Goal: Task Accomplishment & Management: Complete application form

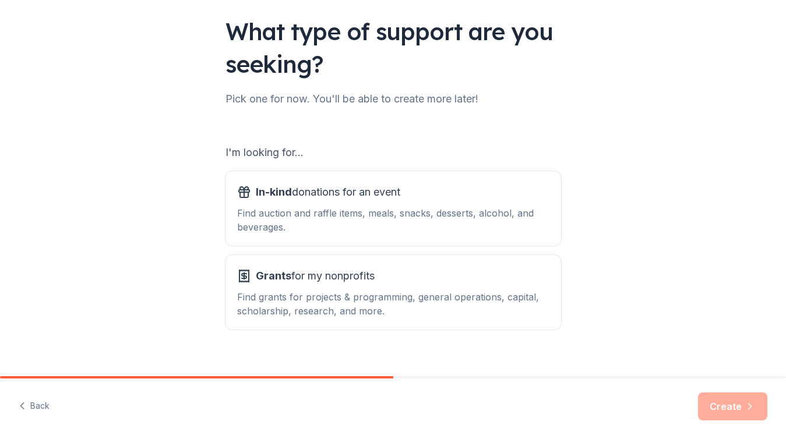
scroll to position [93, 0]
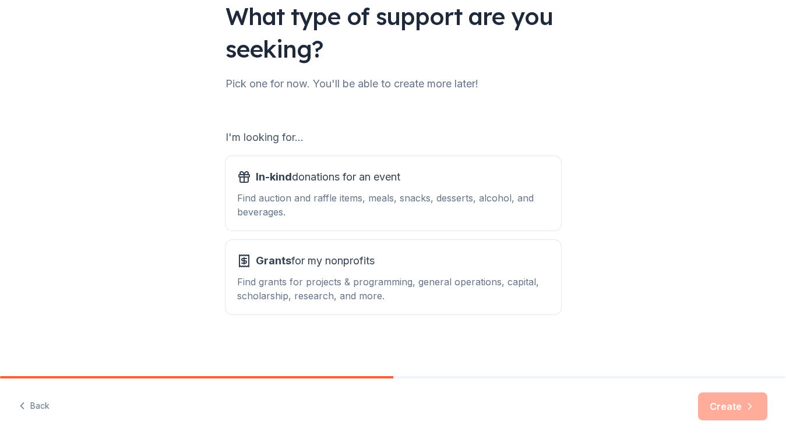
click at [443, 118] on div "I'm looking for... In-kind donations for an event Find auction and raffle items…" at bounding box center [394, 209] width 336 height 212
click at [425, 181] on div "In-kind donations for an event" at bounding box center [393, 177] width 312 height 19
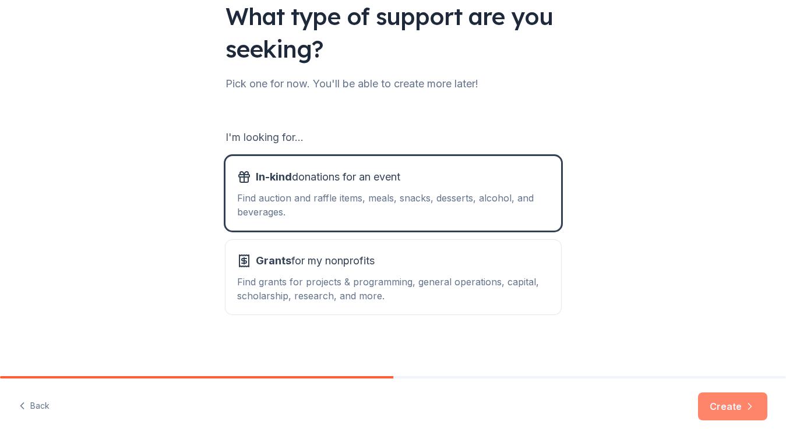
click at [724, 410] on button "Create" at bounding box center [732, 407] width 69 height 28
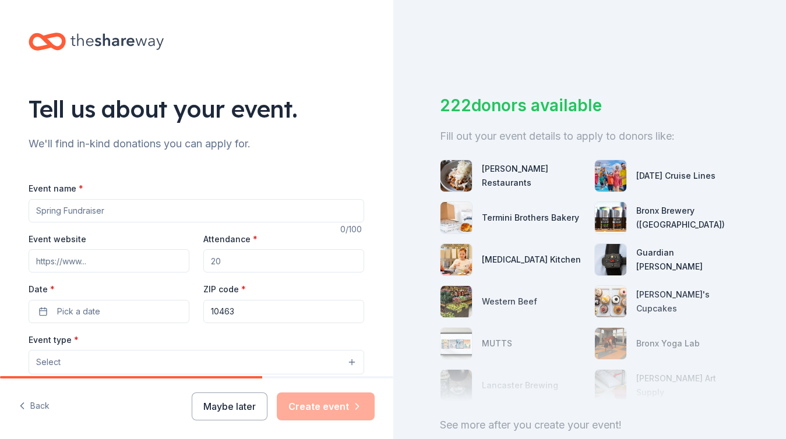
click at [348, 207] on input "Event name *" at bounding box center [197, 210] width 336 height 23
type input "G"
type input "Gala Fundraiser: the InMOTION Wellness Center"
click at [163, 262] on input "Event website" at bounding box center [109, 260] width 161 height 23
paste input "https://givebutter.com/inmotionwellness"
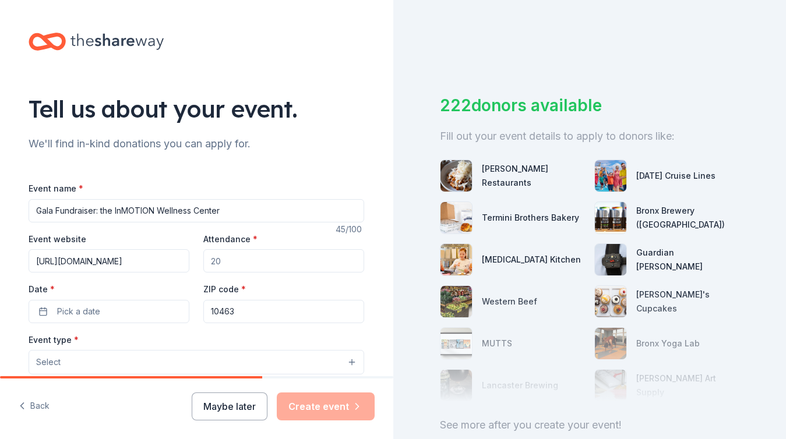
scroll to position [0, 9]
type input "https://givebutter.com/inmotionwellness"
click at [250, 263] on input "Attendance *" at bounding box center [283, 260] width 161 height 23
type input "100"
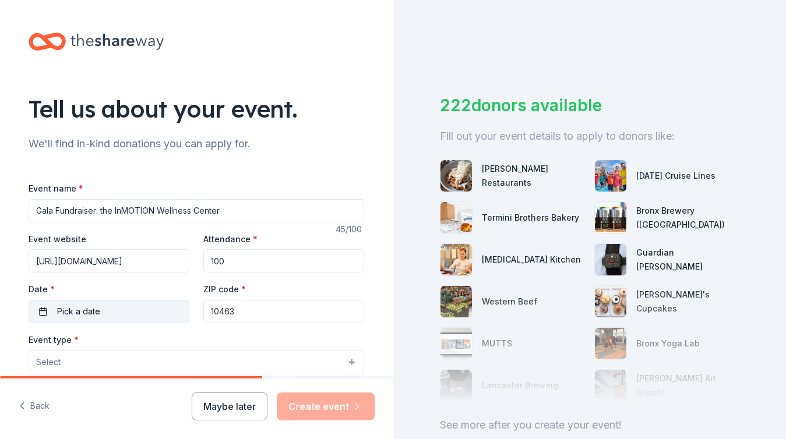
click at [162, 305] on button "Pick a date" at bounding box center [109, 311] width 161 height 23
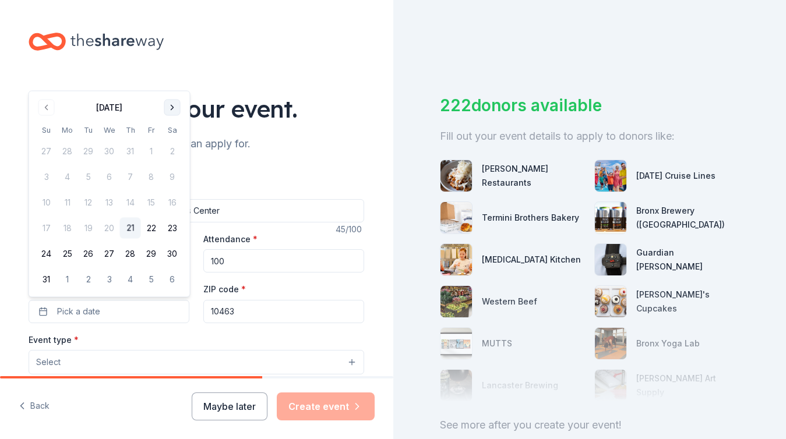
click at [171, 107] on button "Go to next month" at bounding box center [172, 108] width 16 height 16
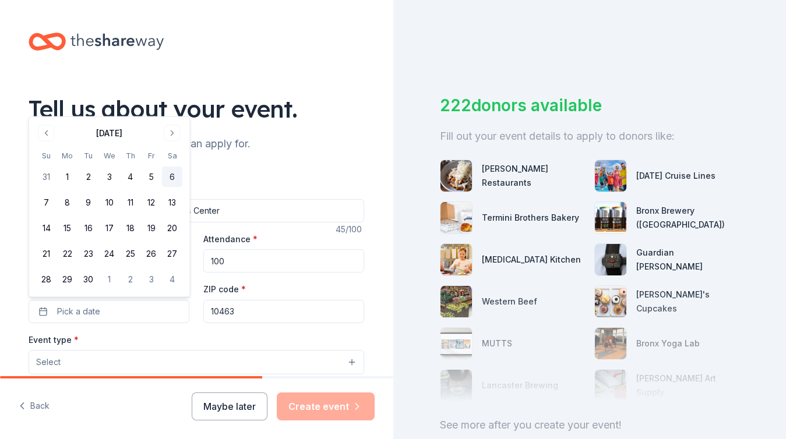
click at [170, 179] on button "6" at bounding box center [172, 177] width 21 height 21
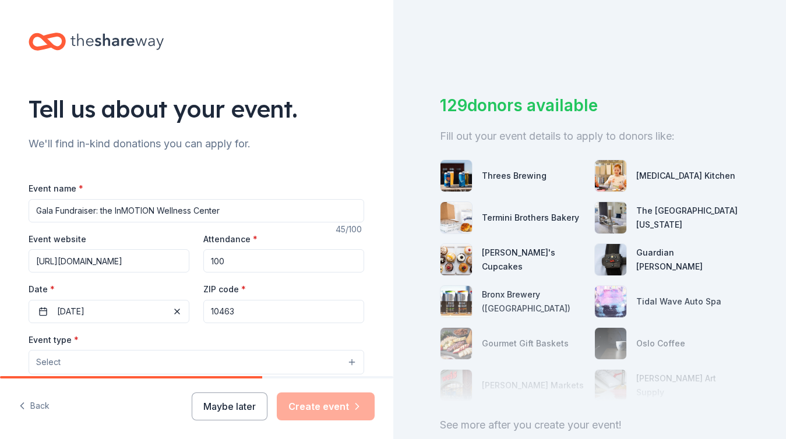
click at [251, 314] on input "10463" at bounding box center [283, 311] width 161 height 23
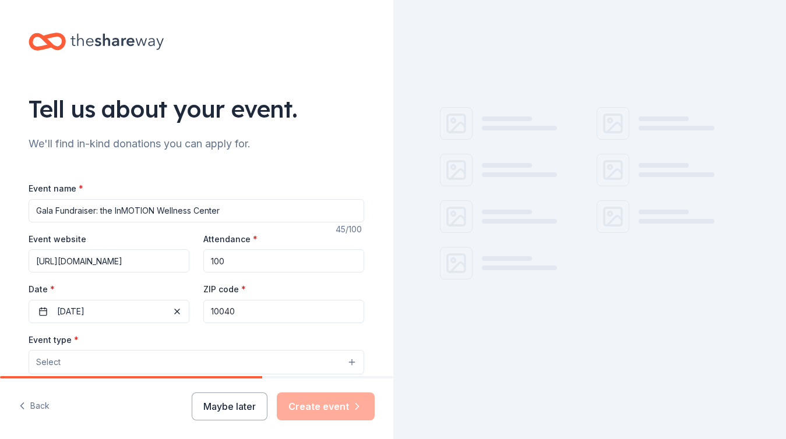
type input "10040"
click at [250, 349] on div "Event type * Select" at bounding box center [197, 354] width 336 height 43
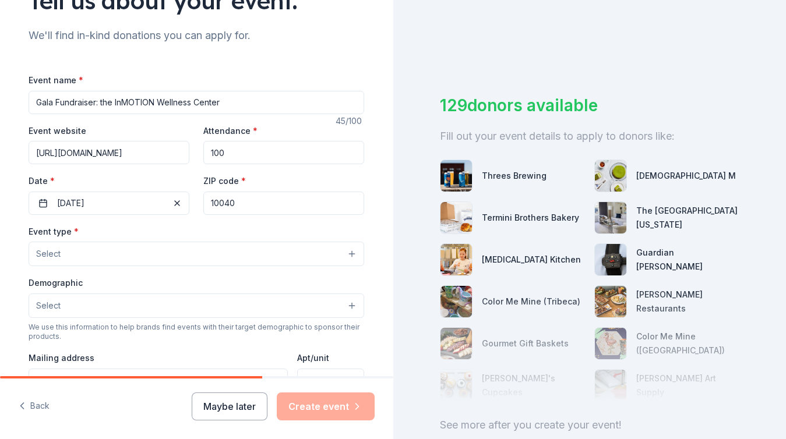
scroll to position [110, 0]
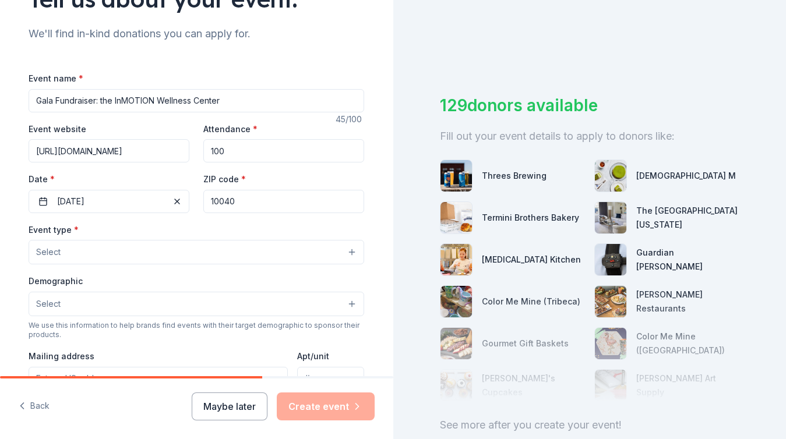
click at [231, 254] on button "Select" at bounding box center [197, 252] width 336 height 24
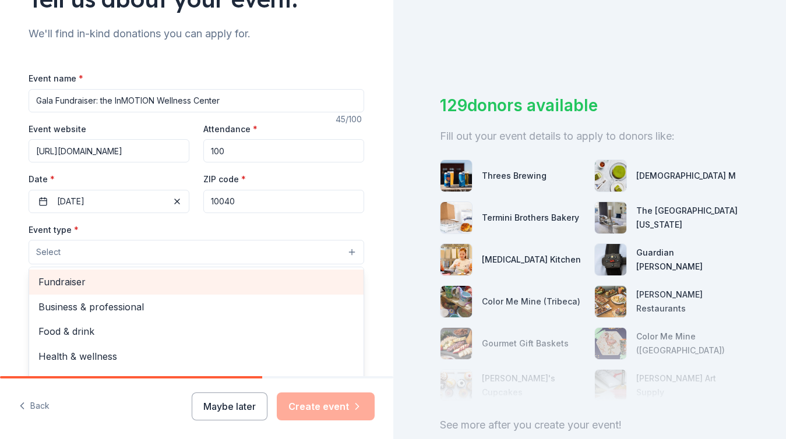
click at [215, 286] on span "Fundraiser" at bounding box center [196, 281] width 316 height 15
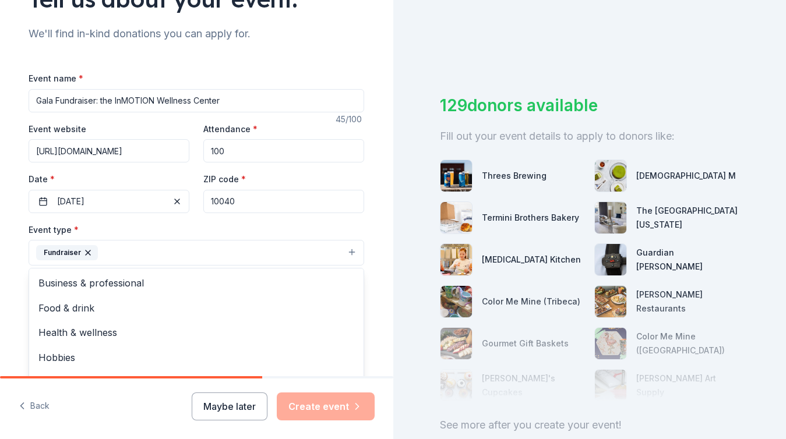
click at [365, 220] on div "Tell us about your event. We'll find in-kind donations you can apply for. Event…" at bounding box center [196, 278] width 373 height 777
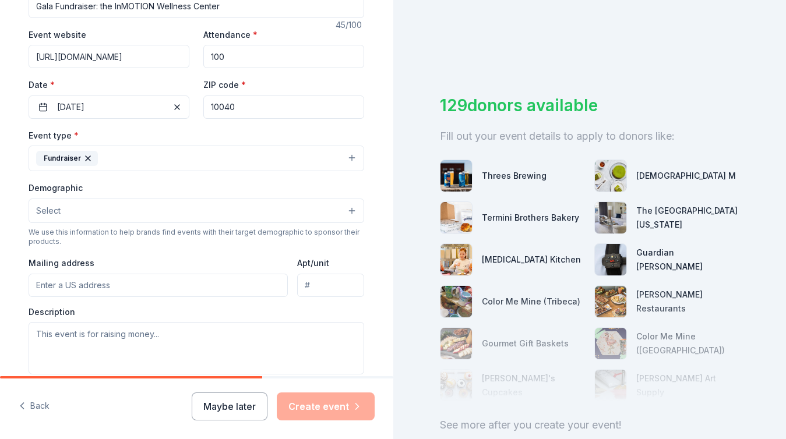
scroll to position [207, 0]
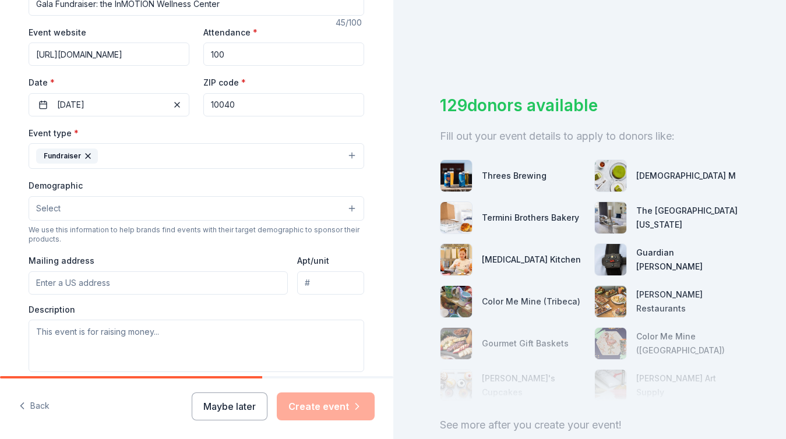
click at [307, 157] on button "Fundraiser" at bounding box center [197, 156] width 336 height 26
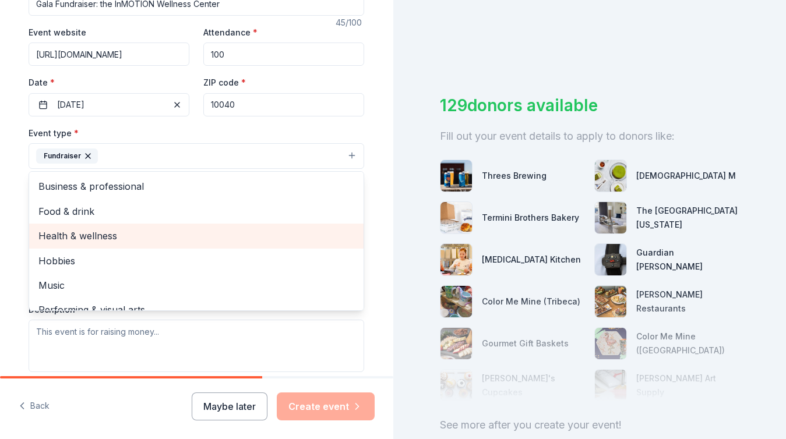
click at [224, 236] on span "Health & wellness" at bounding box center [196, 235] width 316 height 15
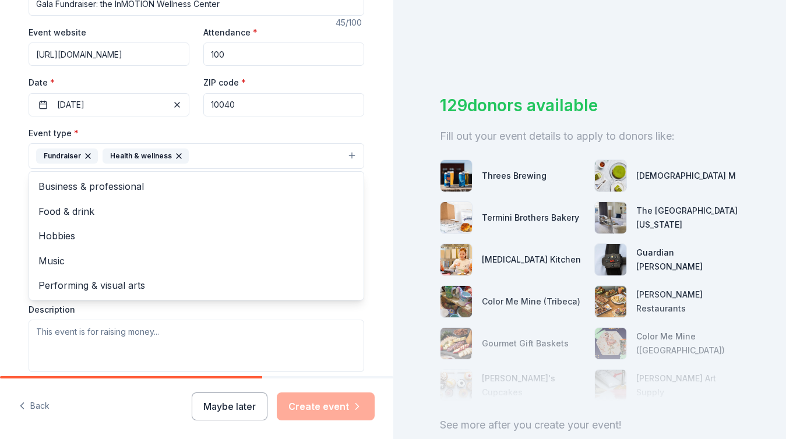
click at [384, 204] on div "Tell us about your event. We'll find in-kind donations you can apply for. Event…" at bounding box center [196, 181] width 393 height 777
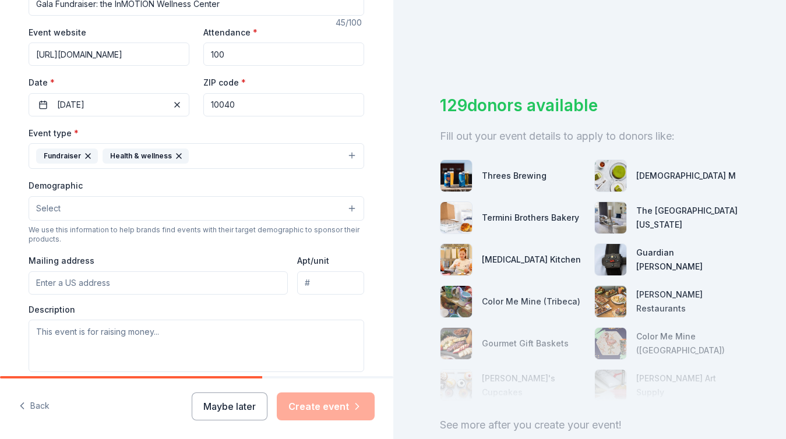
click at [255, 207] on button "Select" at bounding box center [197, 208] width 336 height 24
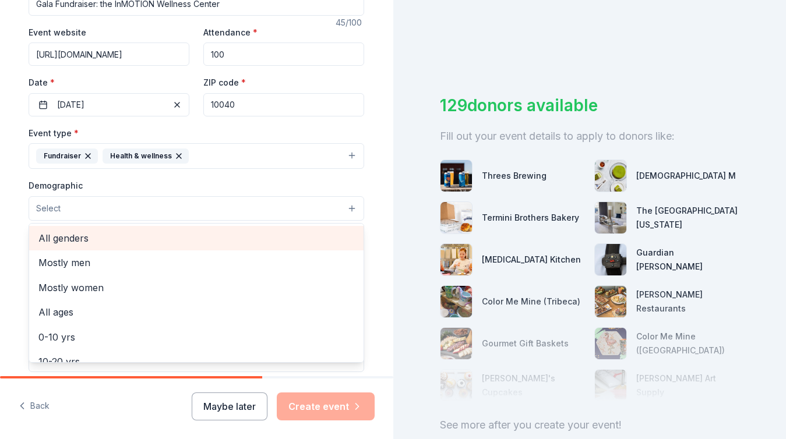
click at [228, 243] on span "All genders" at bounding box center [196, 238] width 316 height 15
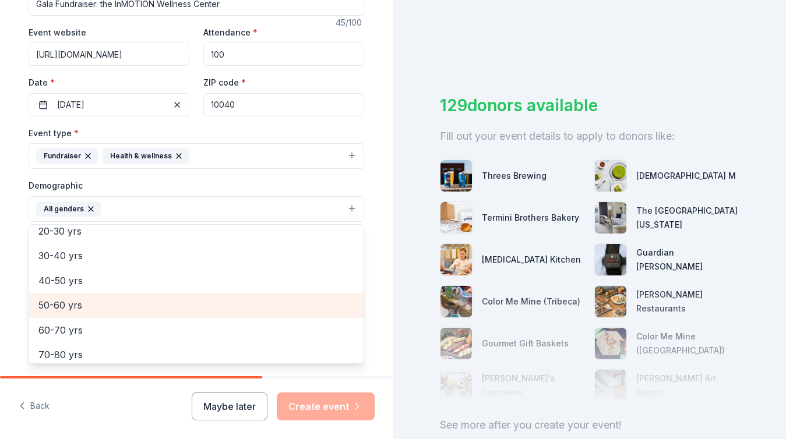
scroll to position [123, 0]
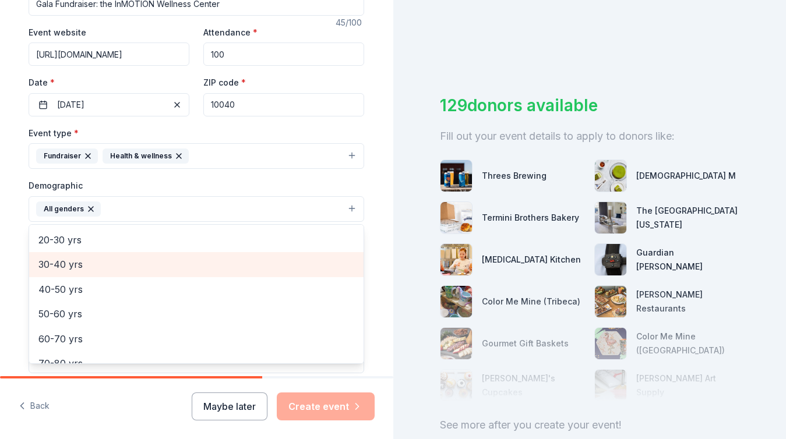
click at [275, 266] on span "30-40 yrs" at bounding box center [196, 264] width 316 height 15
click at [234, 269] on span "40-50 yrs" at bounding box center [196, 264] width 316 height 15
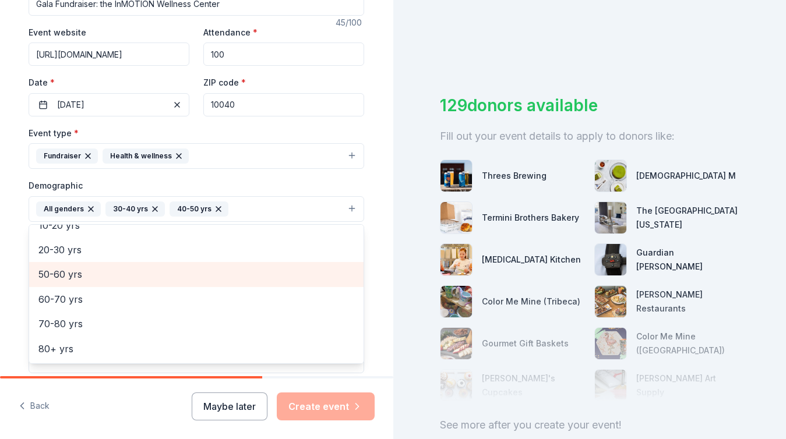
scroll to position [113, 0]
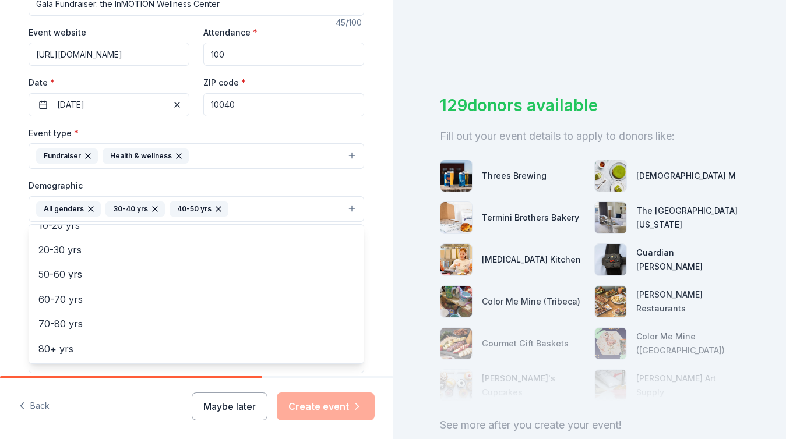
click at [373, 188] on div "Tell us about your event. We'll find in-kind donations you can apply for. Event…" at bounding box center [196, 182] width 373 height 778
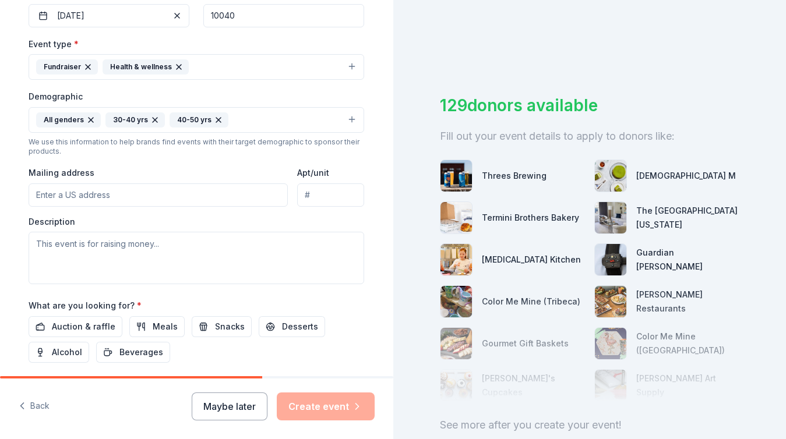
scroll to position [329, 0]
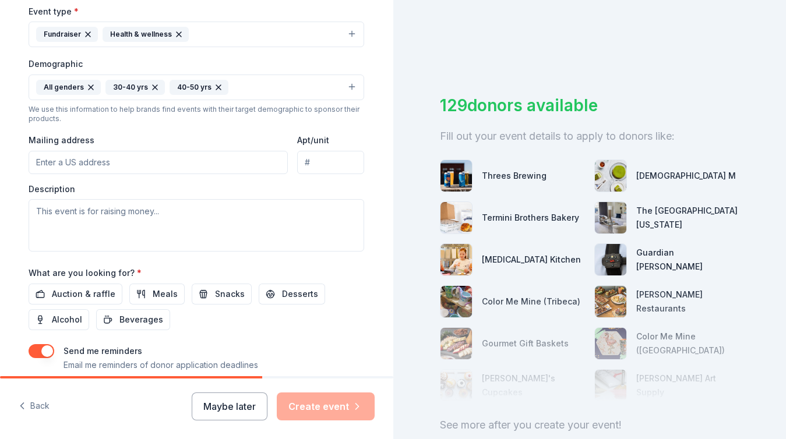
click at [209, 161] on input "Mailing address" at bounding box center [158, 162] width 259 height 23
type input "3590 greyston"
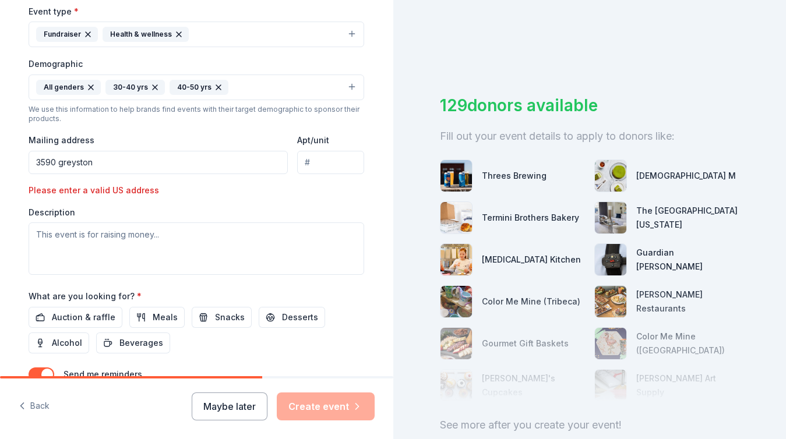
click at [336, 165] on input "Apt/unit" at bounding box center [330, 162] width 67 height 23
type input "1c"
click at [238, 165] on input "3590 greyston" at bounding box center [158, 162] width 259 height 23
click at [159, 171] on input "3590 greyston" at bounding box center [158, 162] width 259 height 23
click at [103, 156] on input "3590 greyston" at bounding box center [158, 162] width 259 height 23
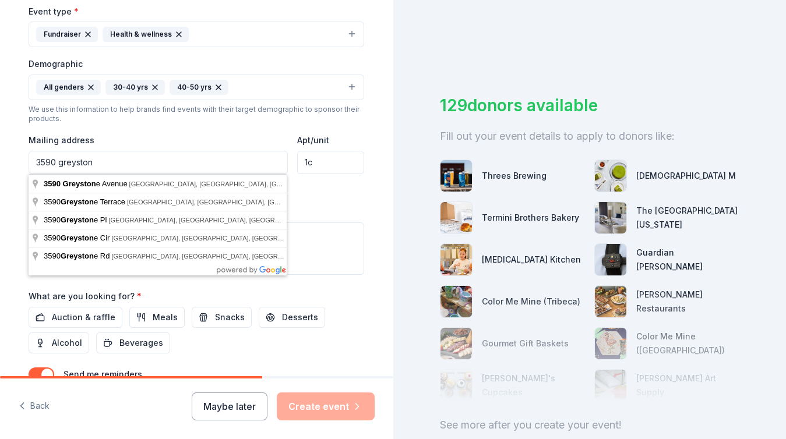
click at [117, 164] on input "3590 greyston" at bounding box center [158, 162] width 259 height 23
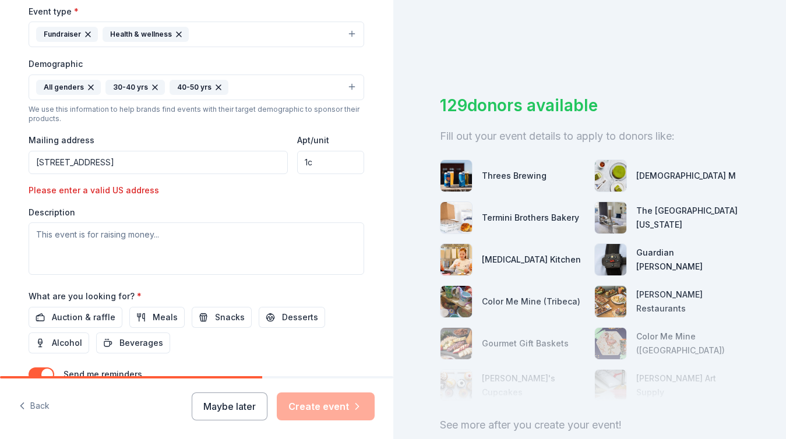
click at [182, 189] on div "Please enter a valid US address" at bounding box center [109, 191] width 161 height 14
click at [176, 156] on input "3590 greystone ave, bronx NY" at bounding box center [158, 162] width 259 height 23
click at [165, 159] on input "3590 greystone ave, bronx NY" at bounding box center [158, 162] width 259 height 23
type input "3590 greystone ave, bronx NY"
click at [134, 184] on div "Please enter a valid US address" at bounding box center [109, 191] width 161 height 14
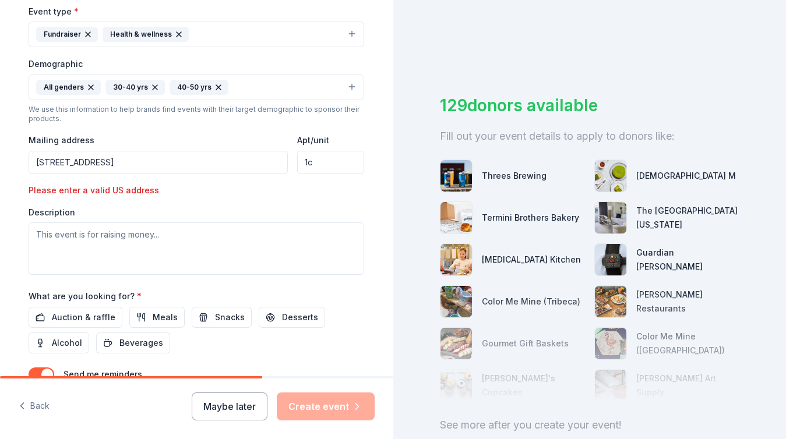
click at [233, 163] on input "3590 greystone ave, bronx NY" at bounding box center [158, 162] width 259 height 23
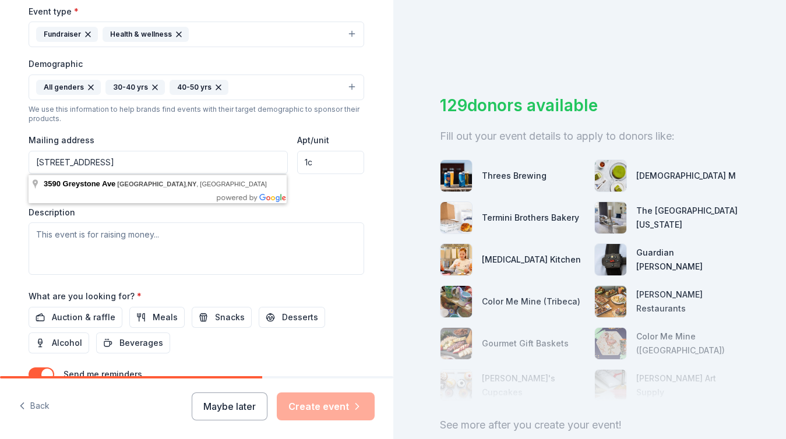
click at [233, 163] on input "3590 greystone ave, bronx NY" at bounding box center [158, 162] width 259 height 23
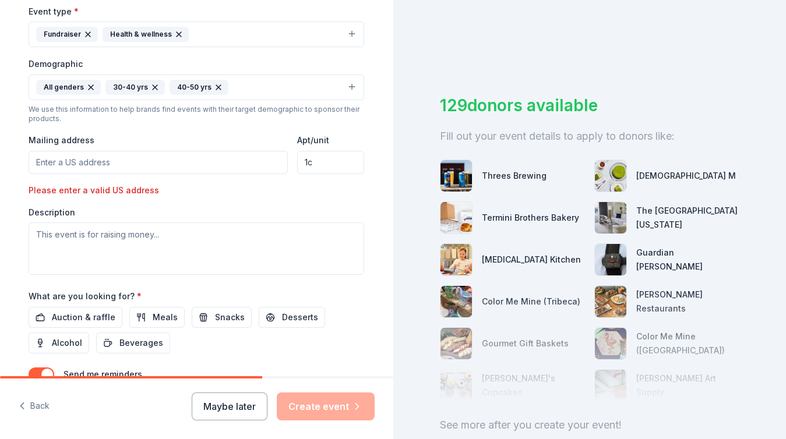
click at [323, 156] on input "1c" at bounding box center [330, 162] width 67 height 23
type input ", , ,"
click at [341, 157] on input "Apt/unit" at bounding box center [330, 162] width 67 height 23
click at [339, 167] on input "Apt/unit" at bounding box center [330, 162] width 67 height 23
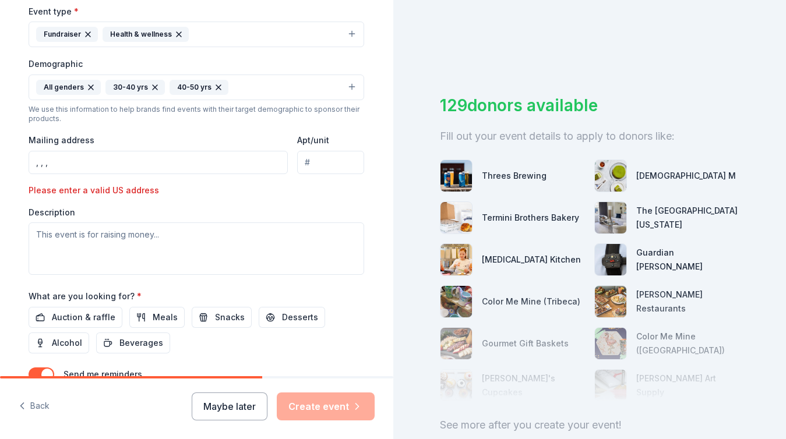
click at [337, 167] on input "Apt/unit" at bounding box center [330, 162] width 67 height 23
click at [336, 166] on input "Apt/unit" at bounding box center [330, 162] width 67 height 23
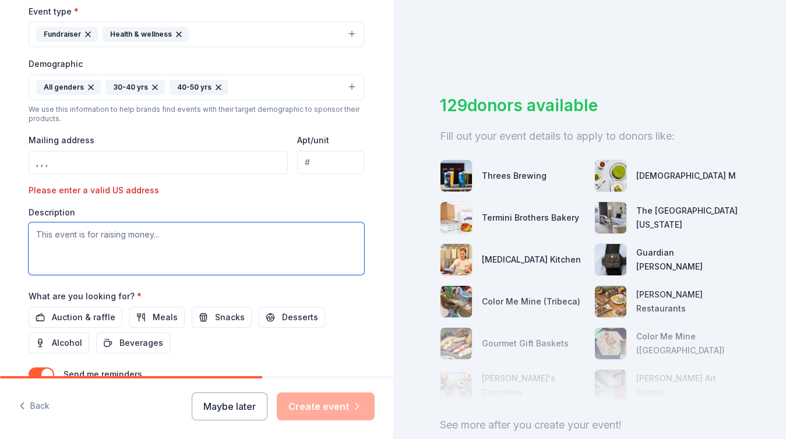
click at [263, 254] on textarea at bounding box center [197, 249] width 336 height 52
click at [105, 247] on textarea at bounding box center [197, 249] width 336 height 52
paste textarea "We’re raising $150,000 to expand access to movement-based counseling and wellne…"
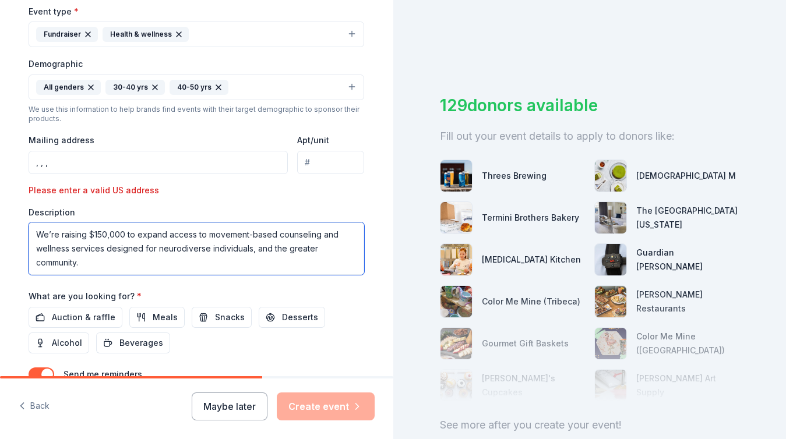
scroll to position [133, 0]
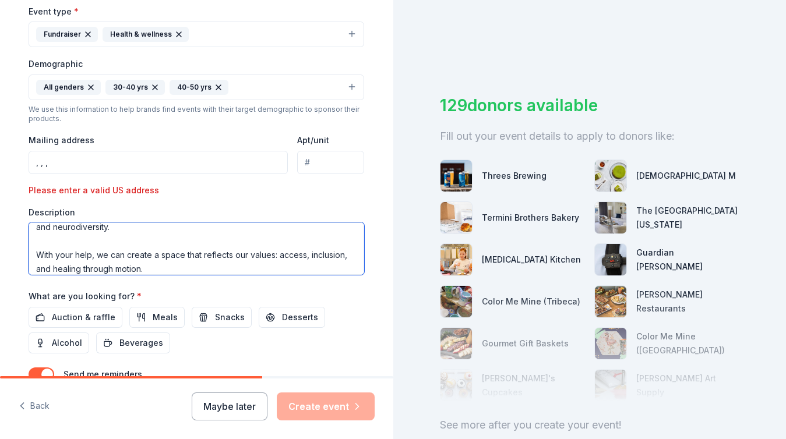
type textarea "We’re raising $150,000 to expand access to movement-based counseling and wellne…"
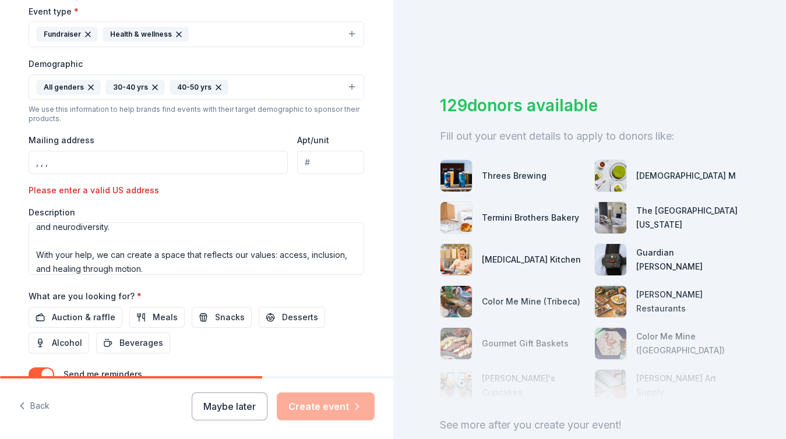
click at [210, 295] on div "What are you looking for? * Auction & raffle Meals Snacks Desserts Alcohol Beve…" at bounding box center [197, 321] width 336 height 65
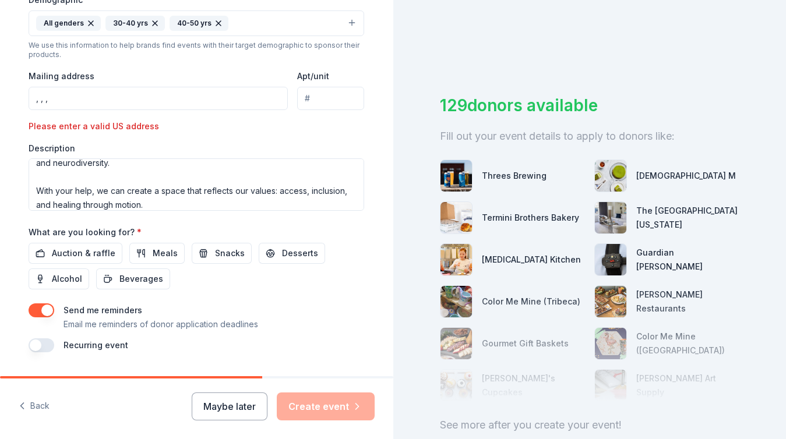
scroll to position [394, 0]
click at [87, 252] on span "Auction & raffle" at bounding box center [84, 252] width 64 height 14
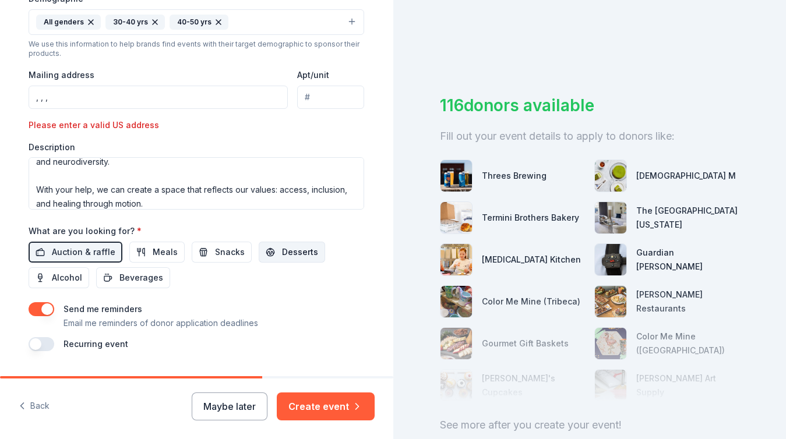
click at [290, 248] on span "Desserts" at bounding box center [300, 252] width 36 height 14
click at [61, 281] on span "Alcohol" at bounding box center [67, 278] width 30 height 14
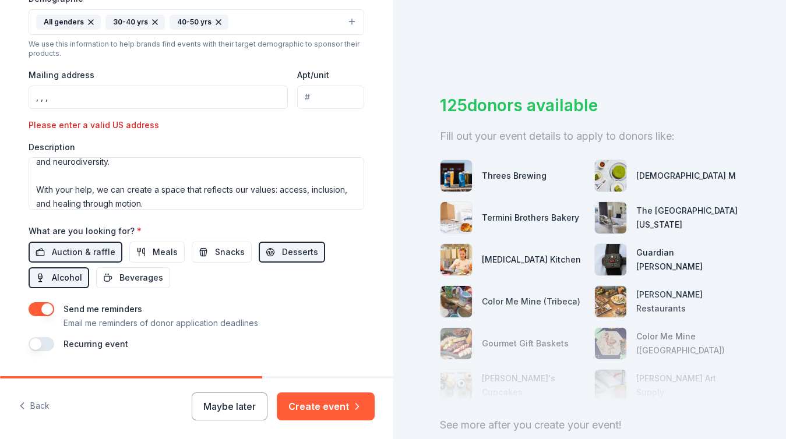
click at [61, 281] on span "Alcohol" at bounding box center [67, 278] width 30 height 14
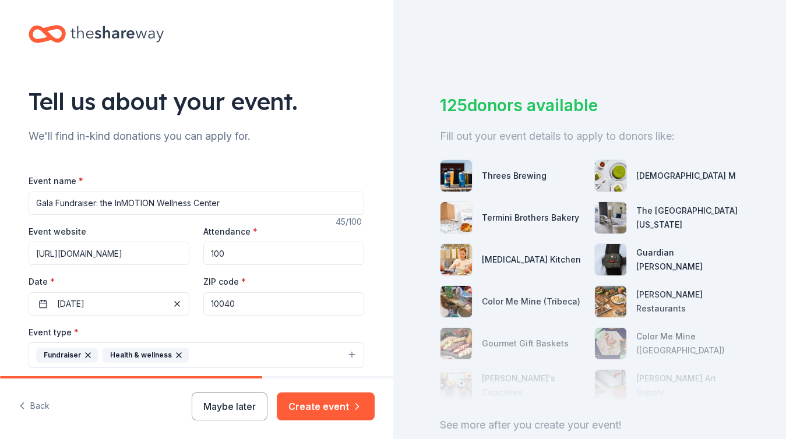
scroll to position [0, 0]
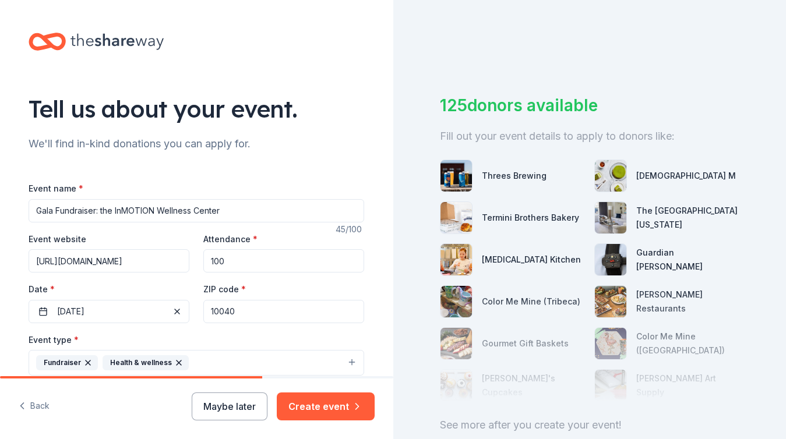
click at [344, 405] on button "Create event" at bounding box center [326, 407] width 98 height 28
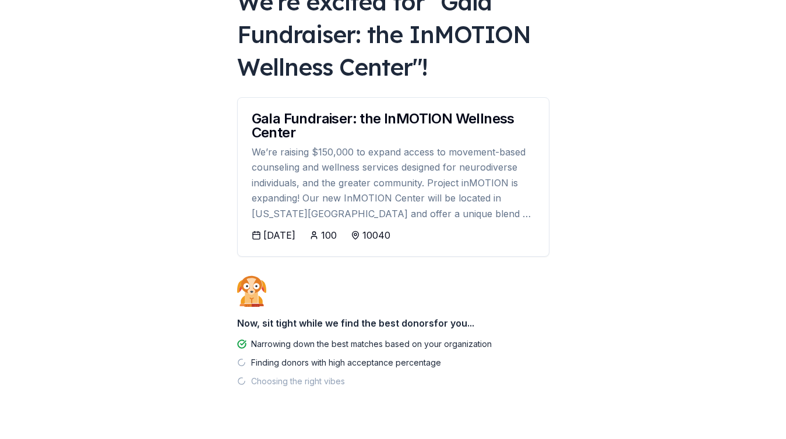
scroll to position [93, 0]
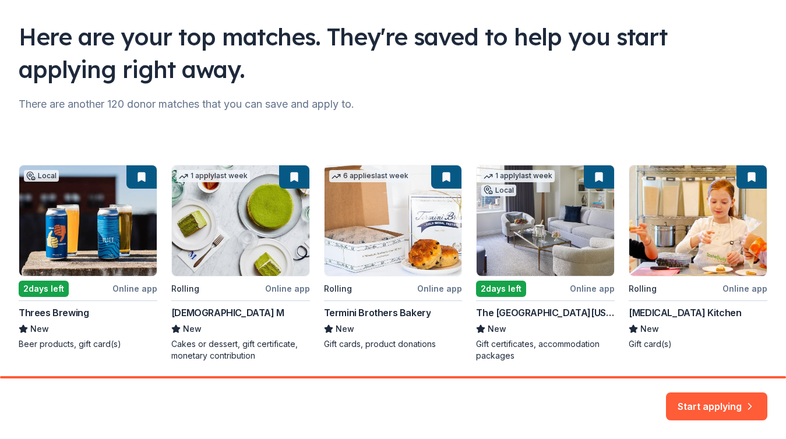
scroll to position [114, 0]
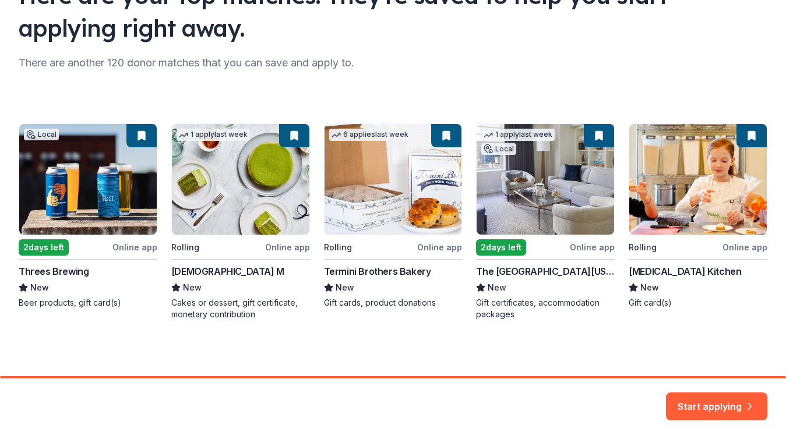
click at [686, 399] on button "Start applying" at bounding box center [716, 400] width 101 height 28
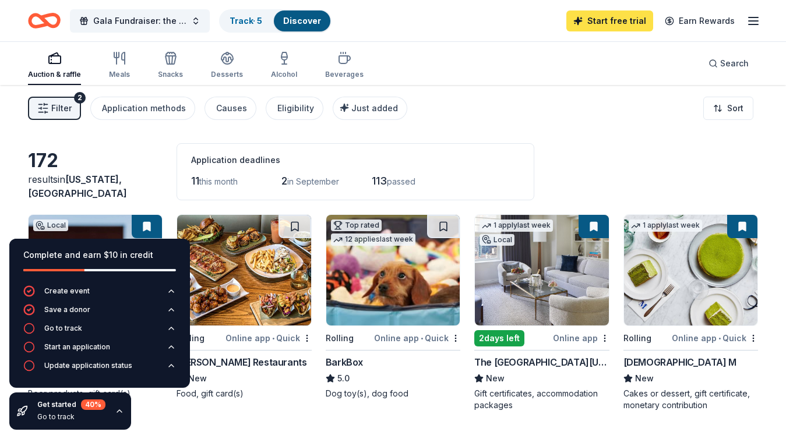
click at [614, 24] on link "Start free trial" at bounding box center [609, 20] width 87 height 21
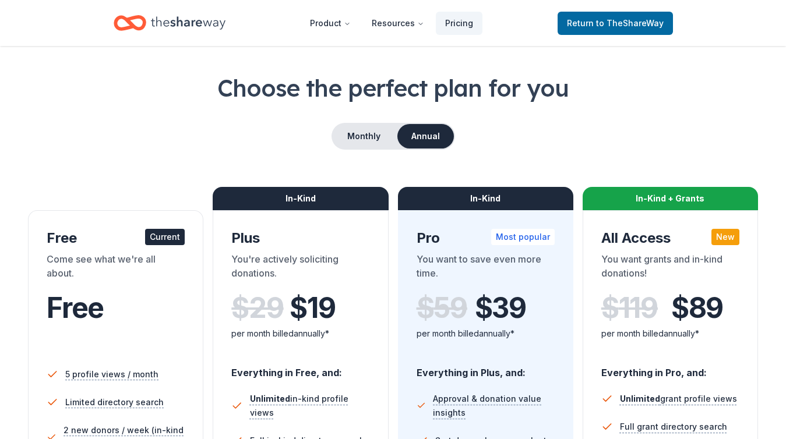
scroll to position [35, 0]
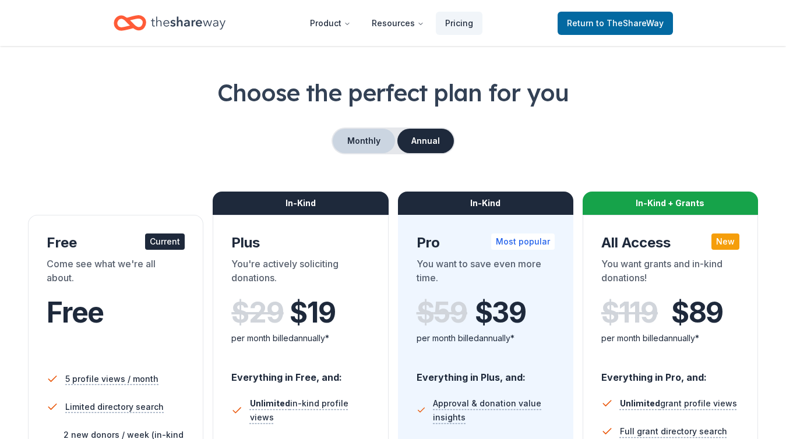
click at [372, 140] on button "Monthly" at bounding box center [364, 141] width 62 height 24
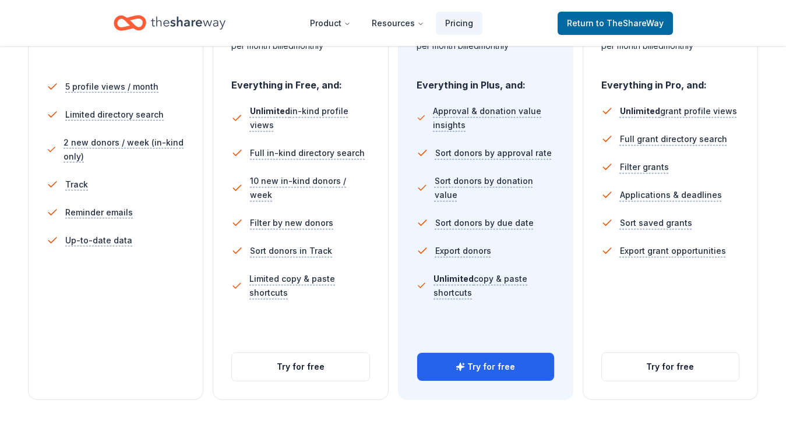
scroll to position [329, 0]
click at [489, 362] on button "Try for free" at bounding box center [485, 366] width 137 height 28
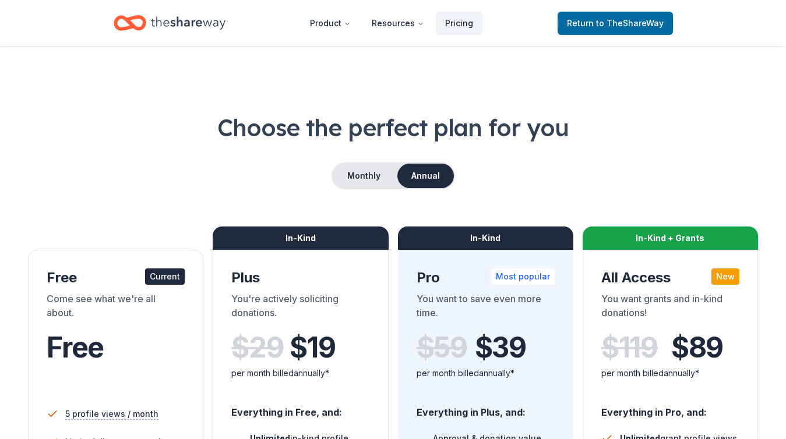
scroll to position [329, 0]
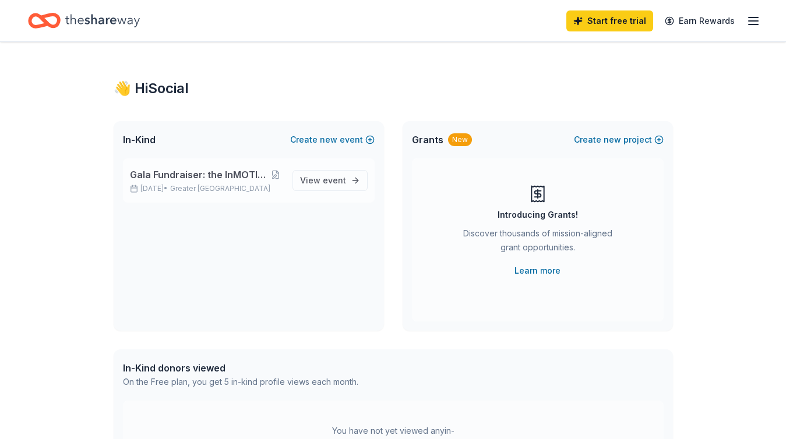
click at [249, 186] on p "Sep 06, 2025 • Greater NYC" at bounding box center [206, 188] width 153 height 9
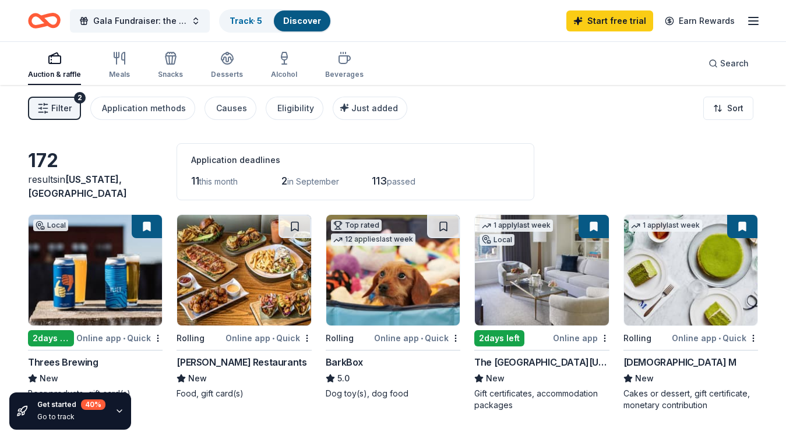
click at [66, 74] on div "Auction & raffle" at bounding box center [54, 74] width 53 height 9
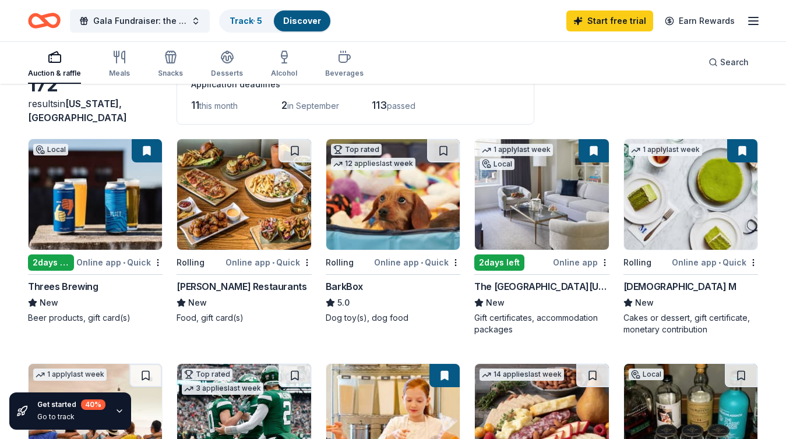
scroll to position [77, 0]
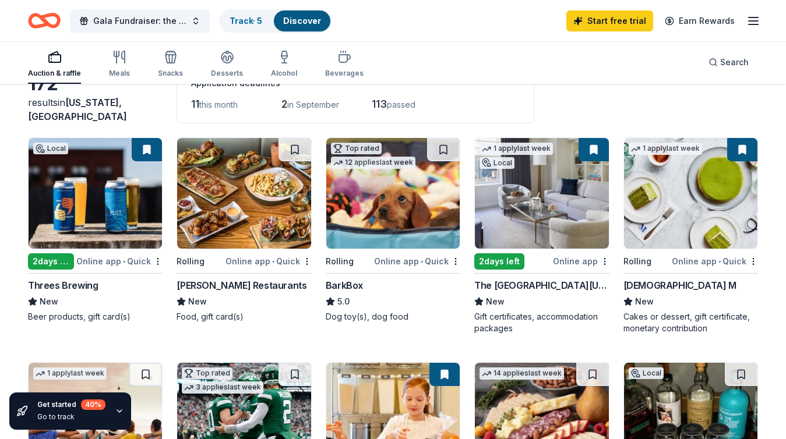
click at [114, 205] on img at bounding box center [95, 193] width 133 height 111
click at [389, 194] on img at bounding box center [392, 193] width 133 height 111
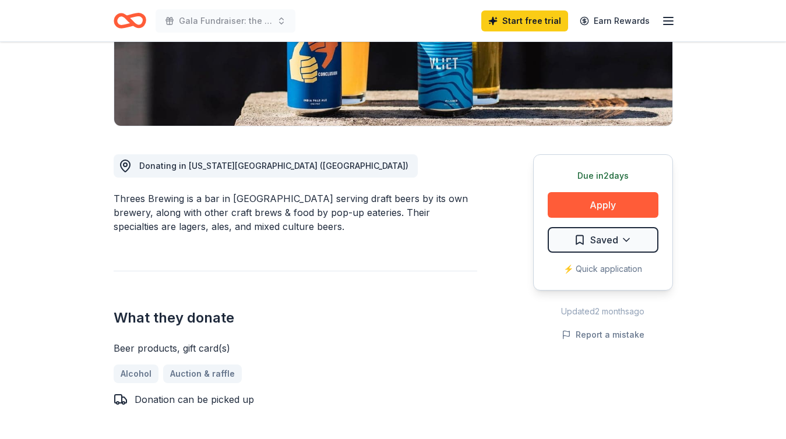
scroll to position [200, 0]
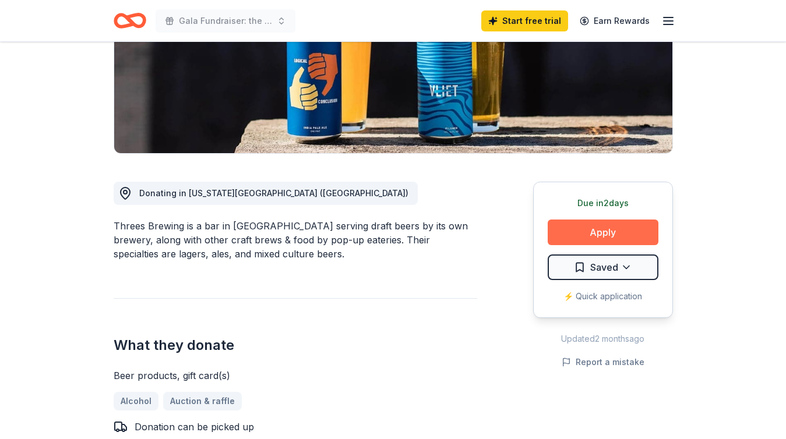
click at [579, 237] on button "Apply" at bounding box center [603, 233] width 111 height 26
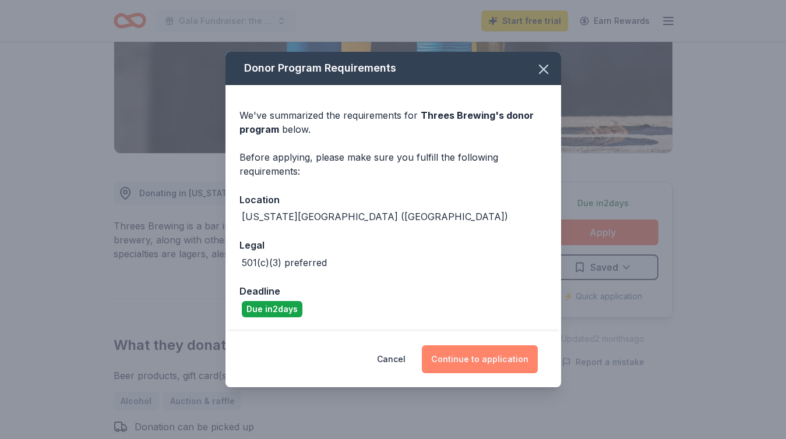
click at [489, 351] on button "Continue to application" at bounding box center [480, 360] width 116 height 28
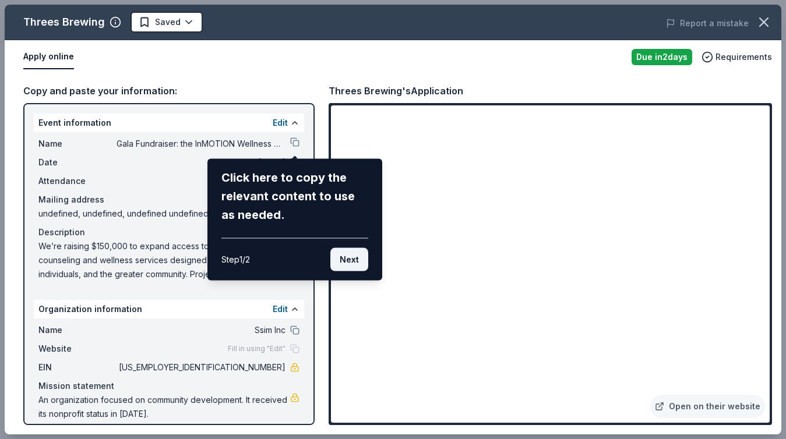
click at [353, 264] on button "Next" at bounding box center [349, 259] width 38 height 23
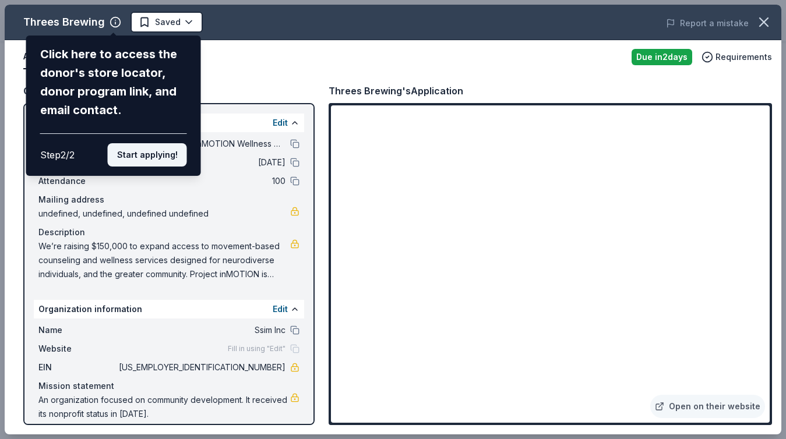
click at [160, 147] on button "Start applying!" at bounding box center [147, 154] width 79 height 23
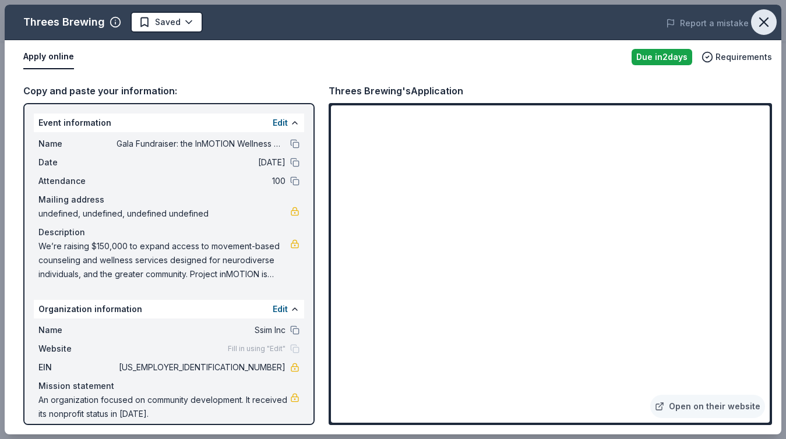
click at [762, 22] on icon "button" at bounding box center [764, 22] width 16 height 16
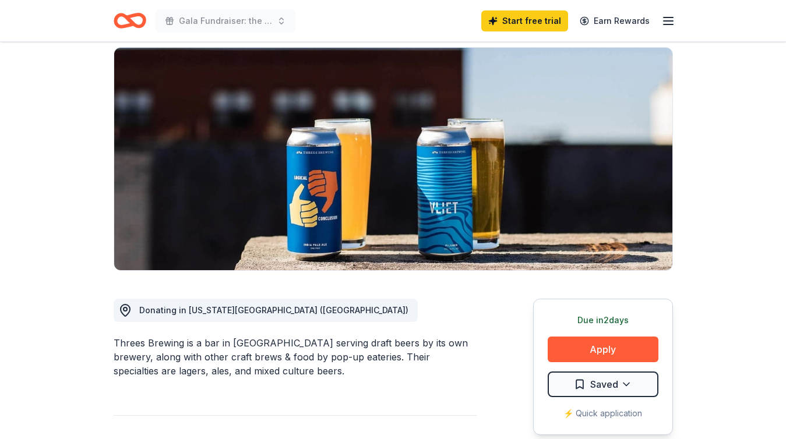
scroll to position [0, 0]
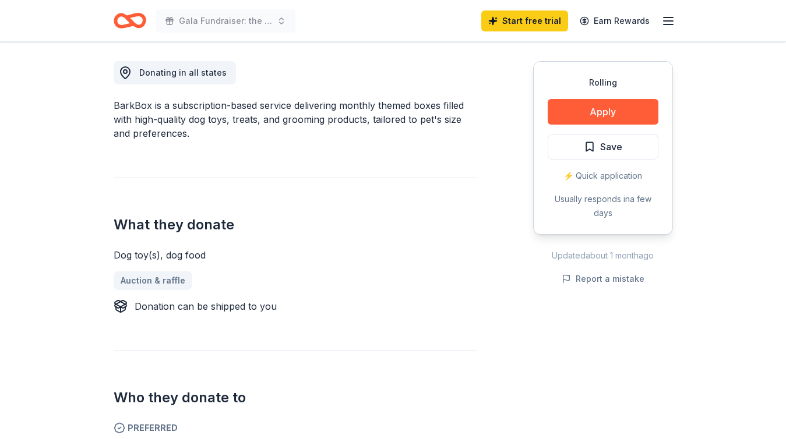
scroll to position [279, 0]
